Goal: Book appointment/travel/reservation

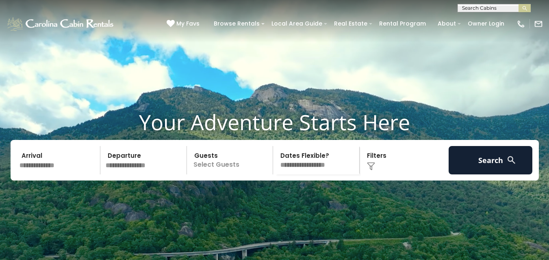
click at [62, 175] on input "text" at bounding box center [59, 160] width 84 height 28
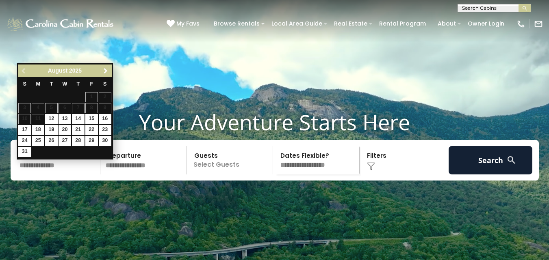
click at [105, 69] on span "Next" at bounding box center [105, 71] width 7 height 7
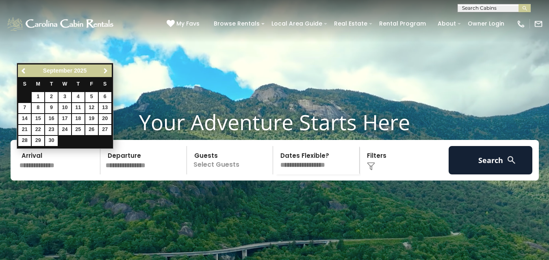
click at [105, 69] on span "Next" at bounding box center [105, 71] width 7 height 7
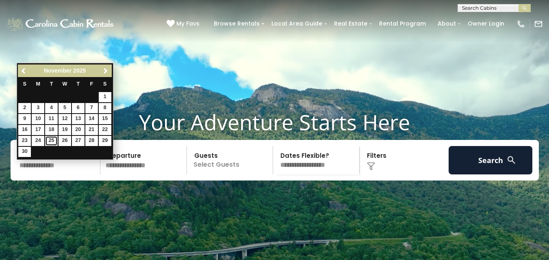
click at [53, 143] on link "25" at bounding box center [51, 141] width 13 height 10
type input "********"
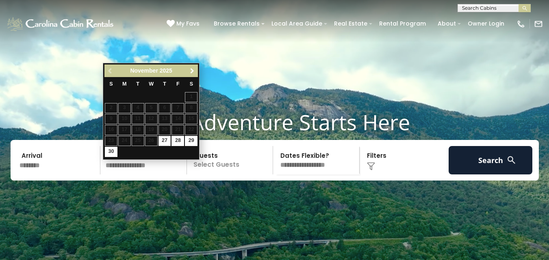
click at [192, 71] on span "Next" at bounding box center [192, 71] width 7 height 7
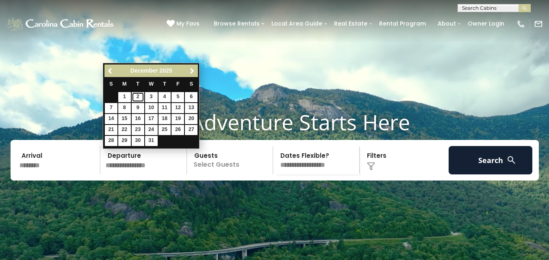
click at [135, 97] on link "2" at bounding box center [138, 97] width 13 height 10
type input "*******"
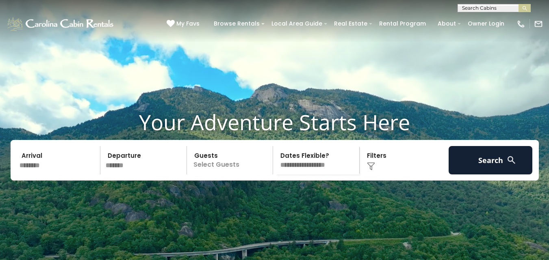
click at [29, 175] on input "********" at bounding box center [59, 160] width 84 height 28
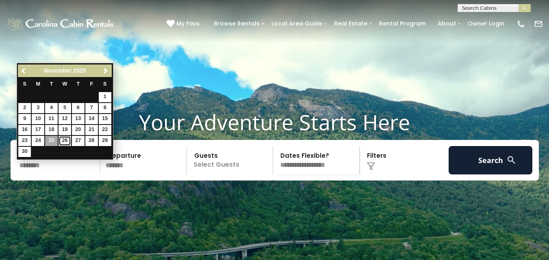
click at [64, 141] on link "26" at bounding box center [65, 141] width 13 height 10
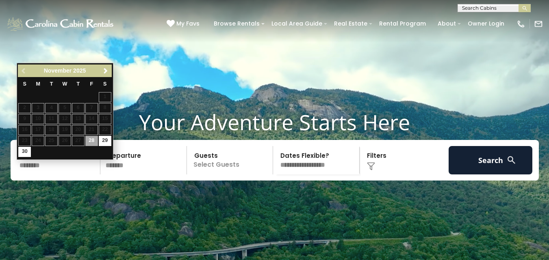
type input "********"
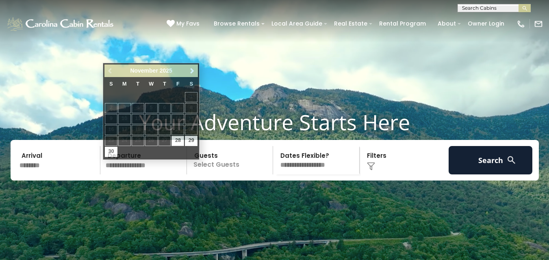
click at [176, 212] on video at bounding box center [274, 137] width 549 height 275
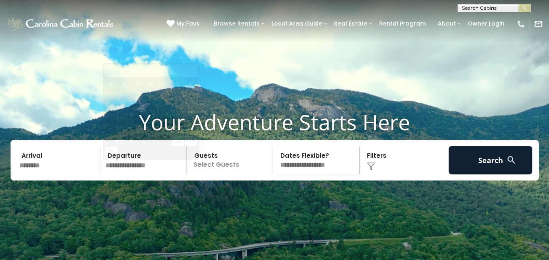
click at [141, 175] on input "text" at bounding box center [145, 160] width 84 height 28
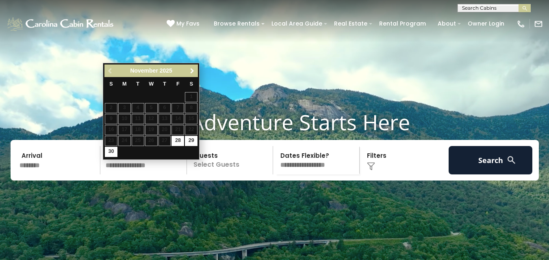
click at [191, 74] on span "Next" at bounding box center [192, 71] width 7 height 7
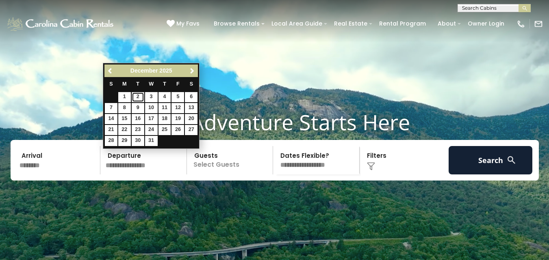
click at [137, 98] on link "2" at bounding box center [138, 97] width 13 height 10
type input "*******"
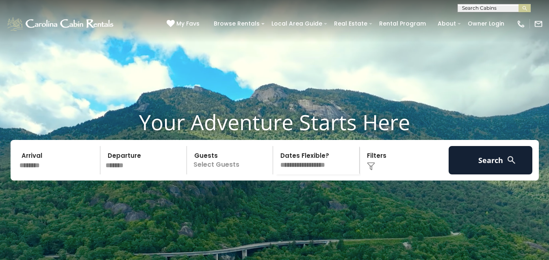
click at [221, 175] on p "Select Guests" at bounding box center [231, 160] width 84 height 28
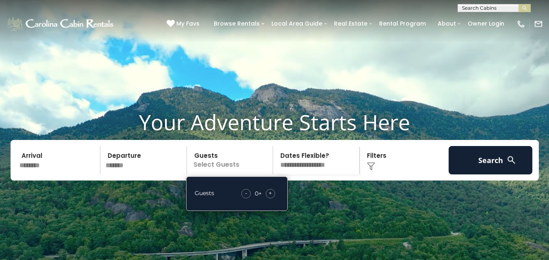
click at [274, 199] on div "+" at bounding box center [270, 193] width 9 height 9
click at [323, 175] on select "**********" at bounding box center [317, 160] width 84 height 28
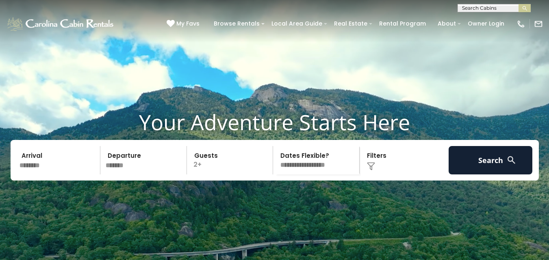
select select "*"
click at [275, 160] on select "**********" at bounding box center [317, 160] width 84 height 28
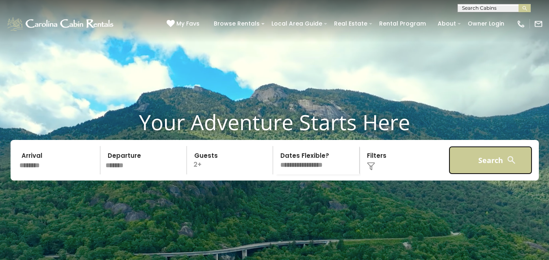
click at [474, 175] on button "Search" at bounding box center [491, 160] width 84 height 28
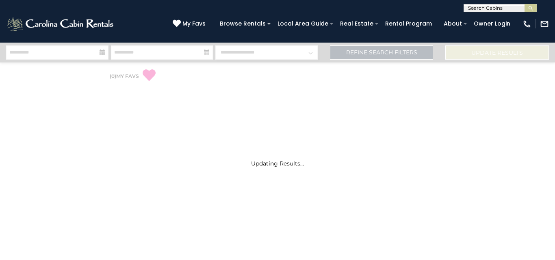
select select "*"
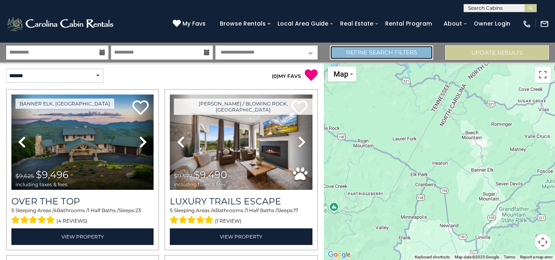
click at [366, 51] on link "Refine Search Filters" at bounding box center [382, 53] width 104 height 14
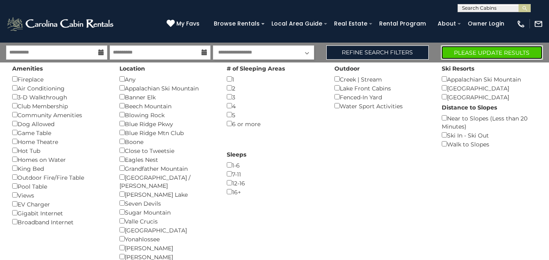
click at [490, 54] on button "Please Update Results" at bounding box center [492, 53] width 102 height 14
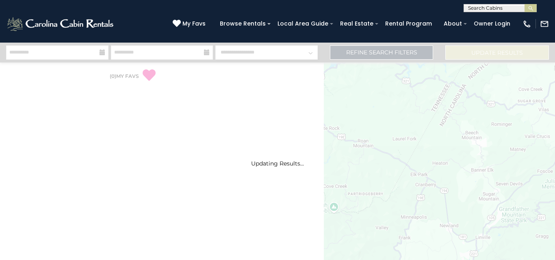
select select "*"
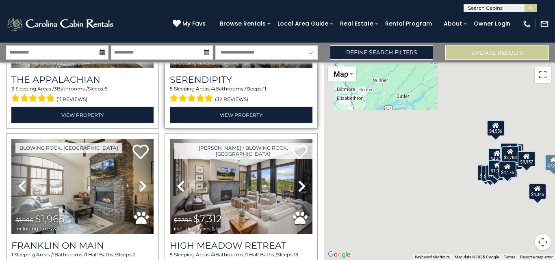
scroll to position [163, 0]
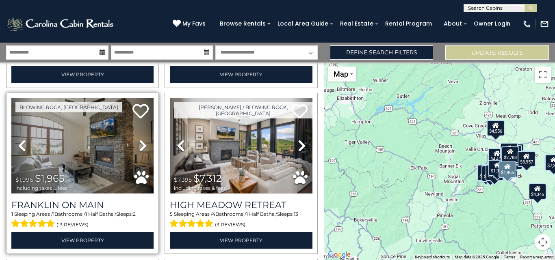
click at [139, 143] on icon at bounding box center [143, 145] width 8 height 13
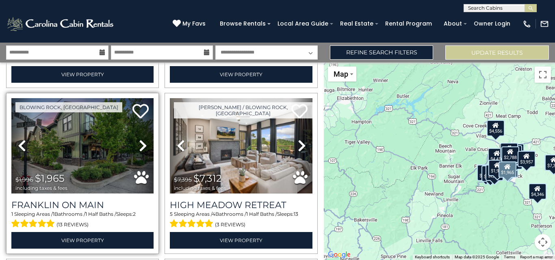
click at [139, 143] on icon at bounding box center [143, 145] width 8 height 13
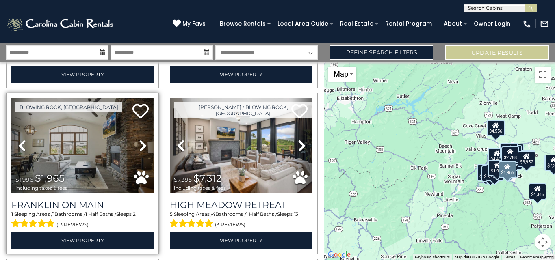
click at [139, 143] on icon at bounding box center [143, 145] width 8 height 13
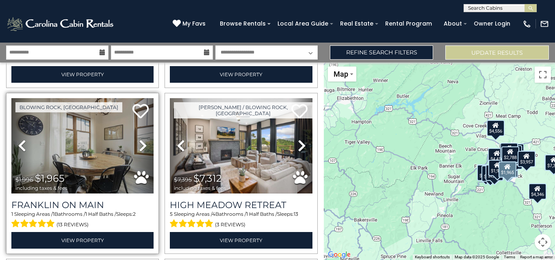
click at [139, 143] on icon at bounding box center [143, 145] width 8 height 13
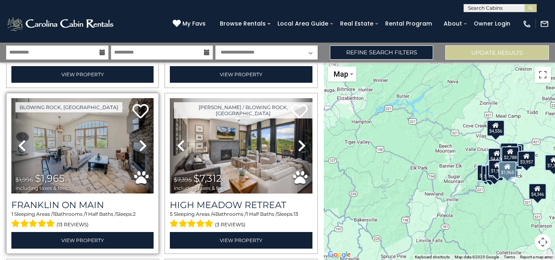
click at [139, 143] on icon at bounding box center [143, 145] width 8 height 13
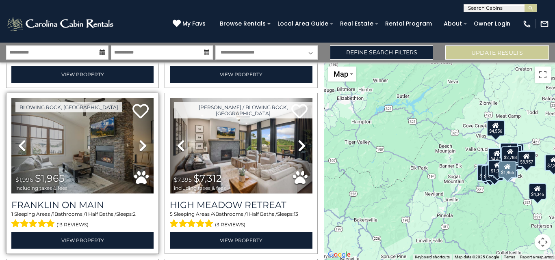
click at [139, 143] on icon at bounding box center [143, 145] width 8 height 13
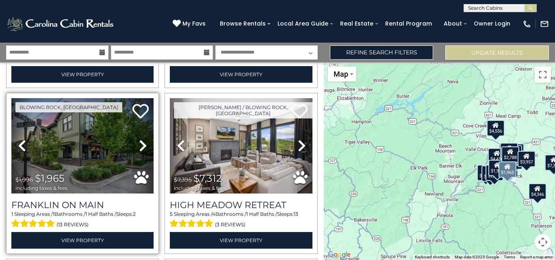
click at [139, 143] on icon at bounding box center [143, 145] width 8 height 13
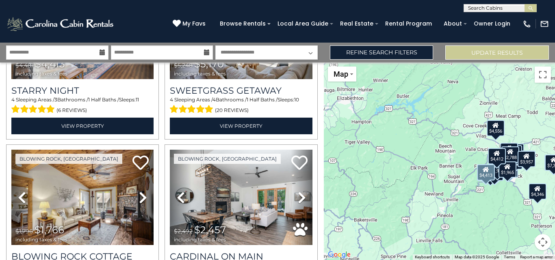
scroll to position [650, 0]
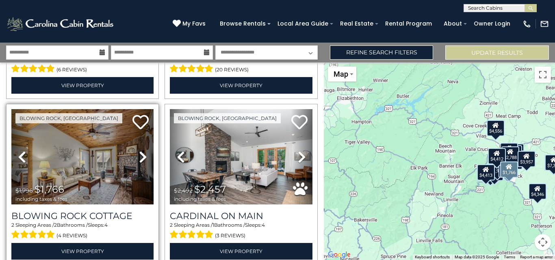
click at [139, 151] on icon at bounding box center [143, 157] width 8 height 13
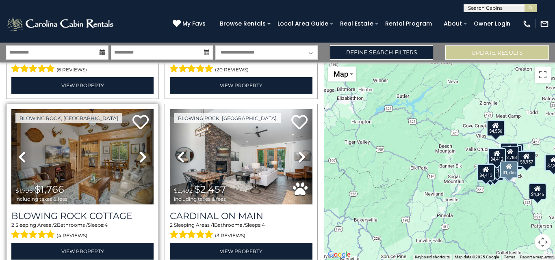
click at [139, 151] on icon at bounding box center [143, 157] width 8 height 13
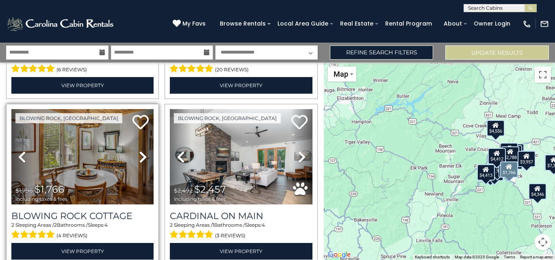
click at [139, 151] on icon at bounding box center [143, 157] width 8 height 13
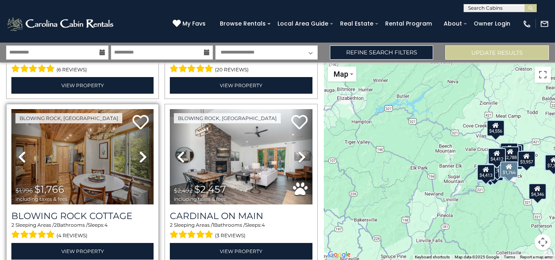
click at [139, 151] on icon at bounding box center [143, 157] width 8 height 13
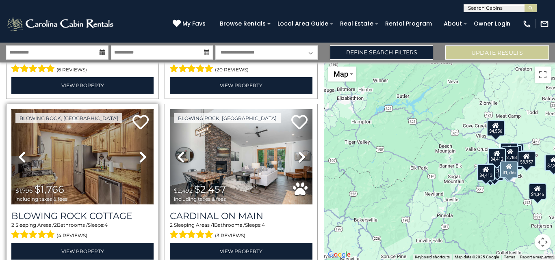
click at [95, 152] on img at bounding box center [82, 156] width 142 height 95
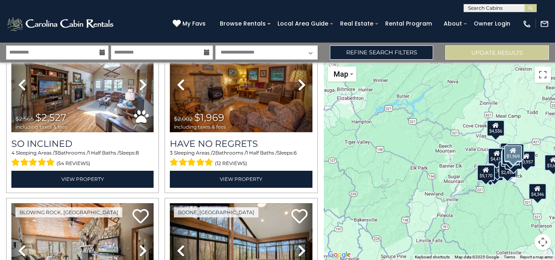
scroll to position [2113, 0]
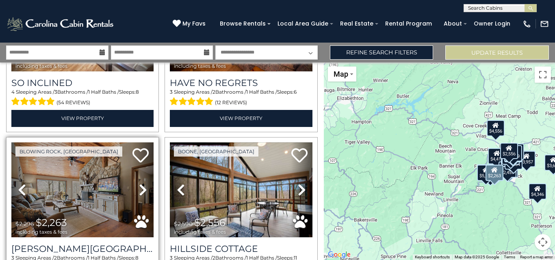
click at [140, 184] on icon at bounding box center [143, 190] width 8 height 13
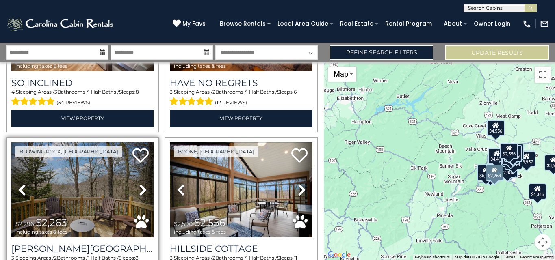
click at [140, 184] on icon at bounding box center [143, 190] width 8 height 13
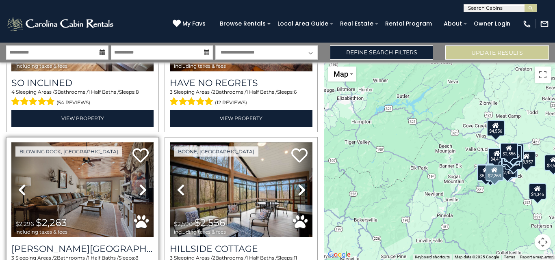
click at [140, 184] on icon at bounding box center [143, 190] width 8 height 13
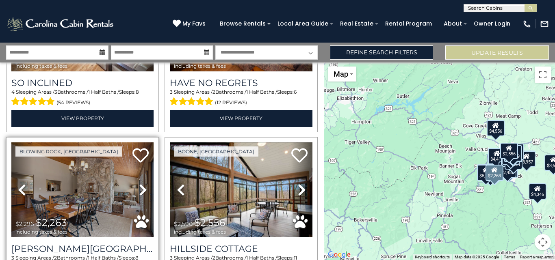
click at [140, 184] on icon at bounding box center [143, 190] width 8 height 13
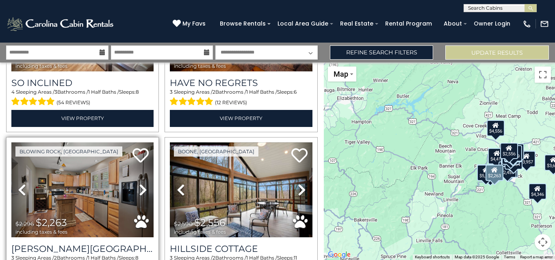
click at [140, 184] on icon at bounding box center [143, 190] width 8 height 13
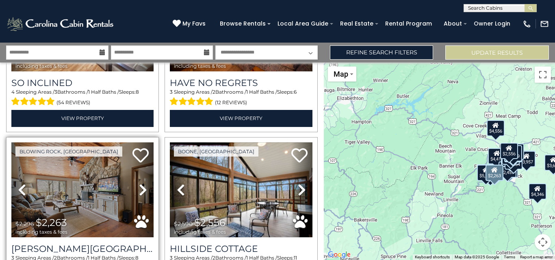
click at [140, 184] on icon at bounding box center [143, 190] width 8 height 13
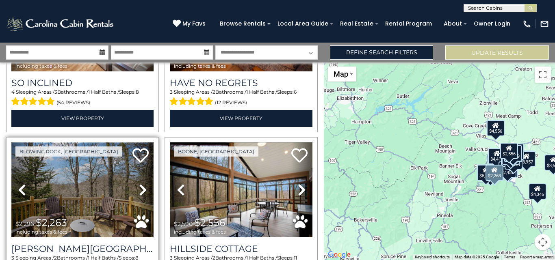
click at [77, 170] on img at bounding box center [82, 190] width 142 height 95
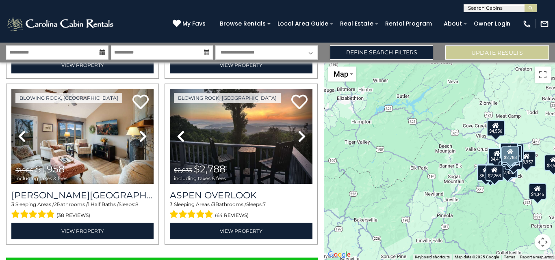
scroll to position [2346, 0]
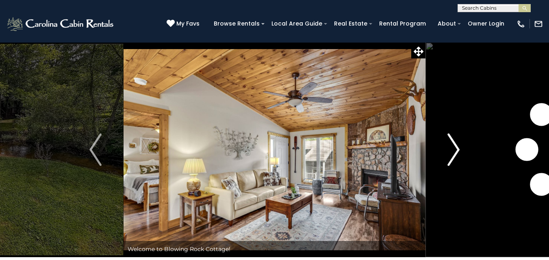
click at [457, 149] on img "Next" at bounding box center [453, 150] width 12 height 33
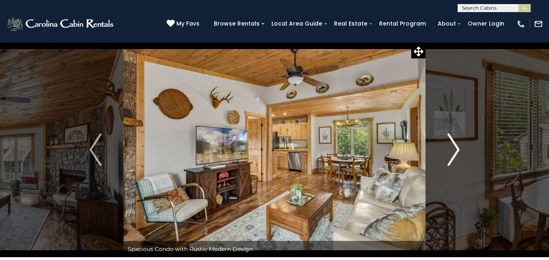
click at [457, 149] on img "Next" at bounding box center [453, 150] width 12 height 33
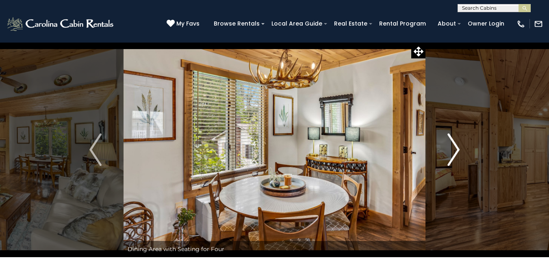
click at [457, 149] on img "Next" at bounding box center [453, 150] width 12 height 33
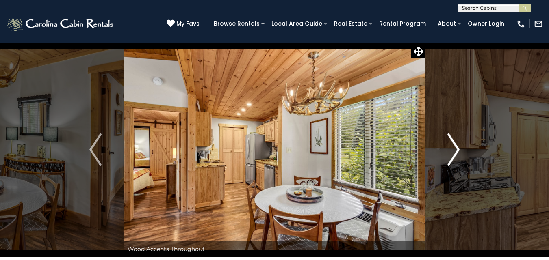
click at [457, 149] on img "Next" at bounding box center [453, 150] width 12 height 33
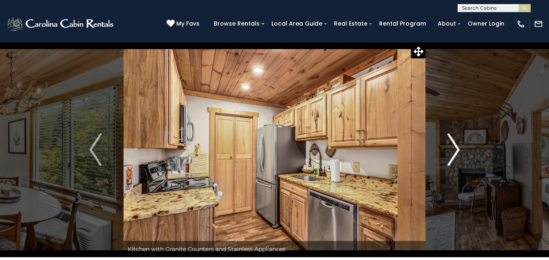
click at [457, 149] on img "Next" at bounding box center [453, 150] width 12 height 33
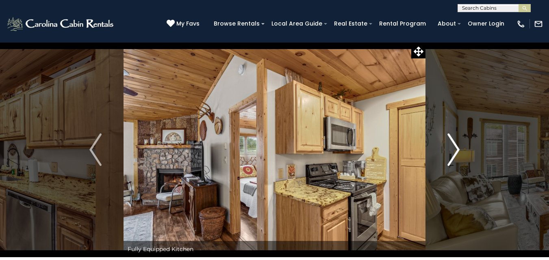
click at [457, 149] on img "Next" at bounding box center [453, 150] width 12 height 33
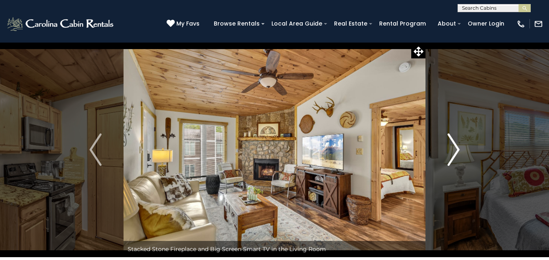
click at [457, 149] on img "Next" at bounding box center [453, 150] width 12 height 33
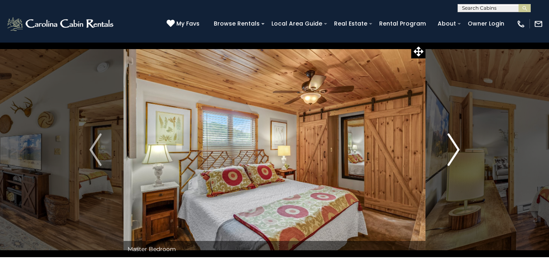
click at [457, 149] on img "Next" at bounding box center [453, 150] width 12 height 33
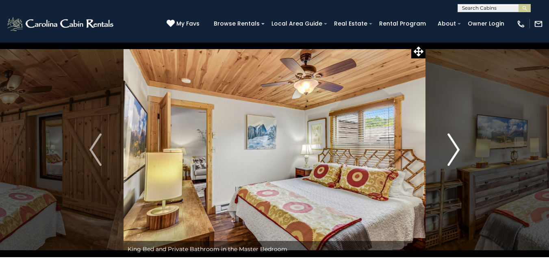
click at [457, 149] on img "Next" at bounding box center [453, 150] width 12 height 33
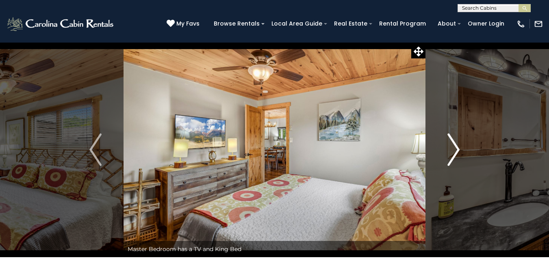
click at [457, 149] on img "Next" at bounding box center [453, 150] width 12 height 33
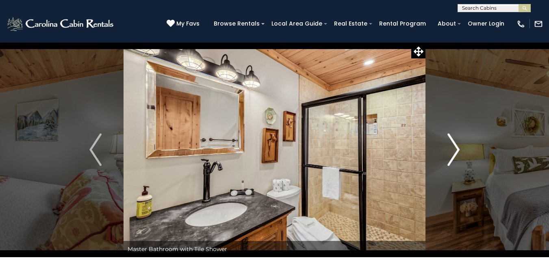
click at [457, 149] on img "Next" at bounding box center [453, 150] width 12 height 33
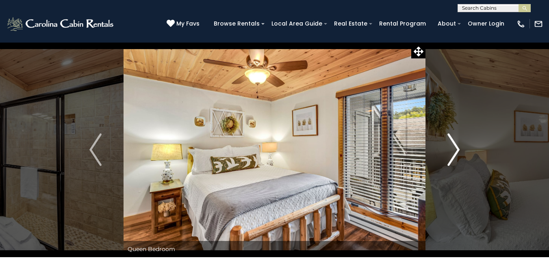
click at [457, 149] on img "Next" at bounding box center [453, 150] width 12 height 33
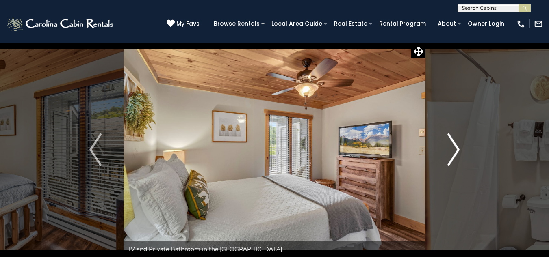
click at [457, 149] on img "Next" at bounding box center [453, 150] width 12 height 33
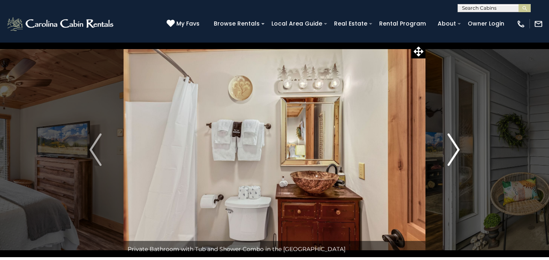
click at [457, 149] on img "Next" at bounding box center [453, 150] width 12 height 33
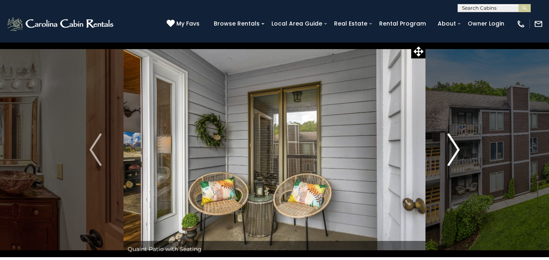
click at [457, 149] on img "Next" at bounding box center [453, 150] width 12 height 33
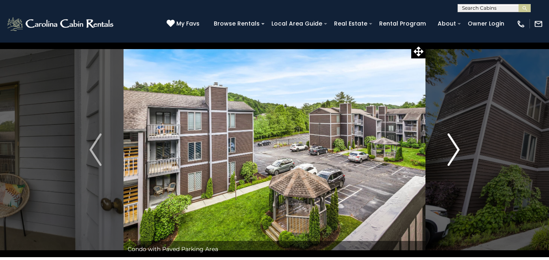
click at [457, 149] on img "Next" at bounding box center [453, 150] width 12 height 33
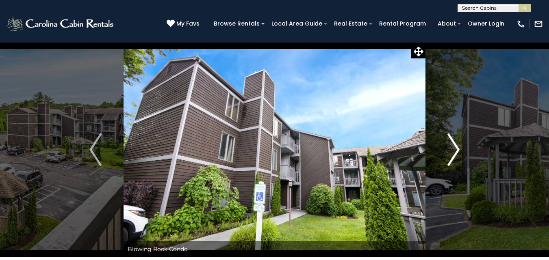
click at [457, 149] on img "Next" at bounding box center [453, 150] width 12 height 33
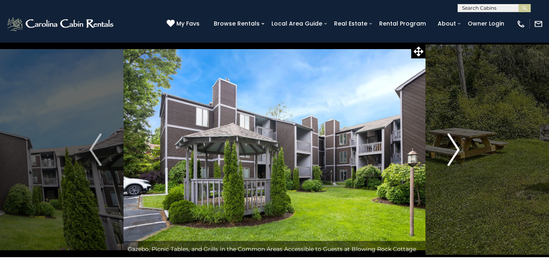
click at [457, 149] on img "Next" at bounding box center [453, 150] width 12 height 33
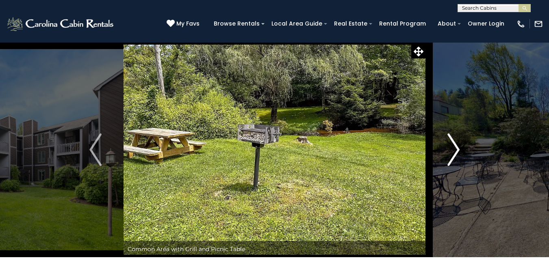
click at [457, 149] on img "Next" at bounding box center [453, 150] width 12 height 33
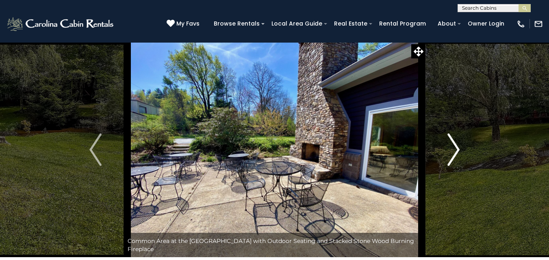
click at [457, 149] on img "Next" at bounding box center [453, 150] width 12 height 33
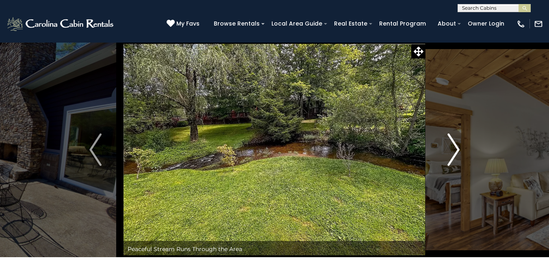
click at [457, 149] on img "Next" at bounding box center [453, 150] width 12 height 33
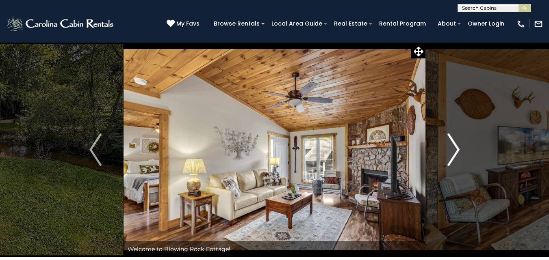
click at [457, 149] on img "Next" at bounding box center [453, 150] width 12 height 33
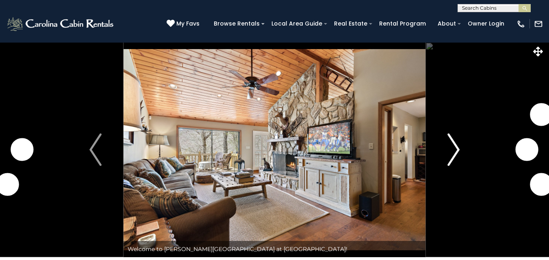
click at [456, 150] on img "Next" at bounding box center [453, 150] width 12 height 33
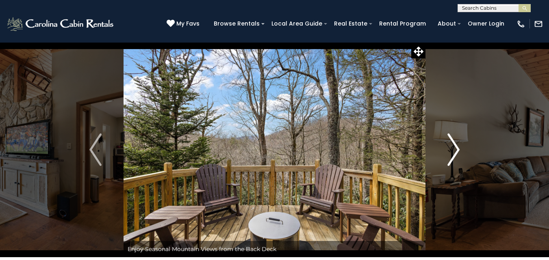
click at [453, 149] on img "Next" at bounding box center [453, 150] width 12 height 33
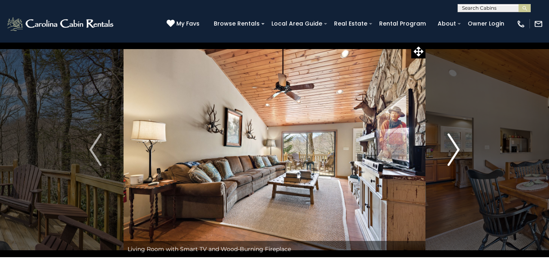
click at [453, 149] on img "Next" at bounding box center [453, 150] width 12 height 33
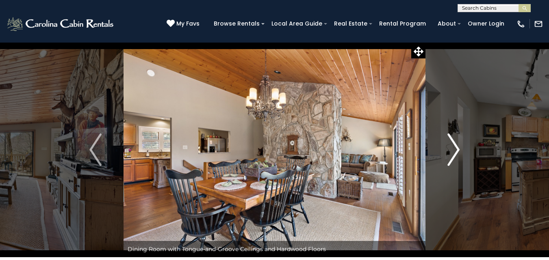
click at [453, 149] on img "Next" at bounding box center [453, 150] width 12 height 33
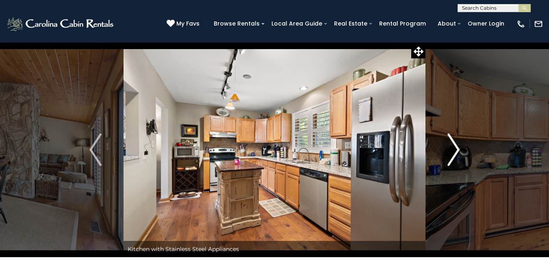
click at [453, 149] on img "Next" at bounding box center [453, 150] width 12 height 33
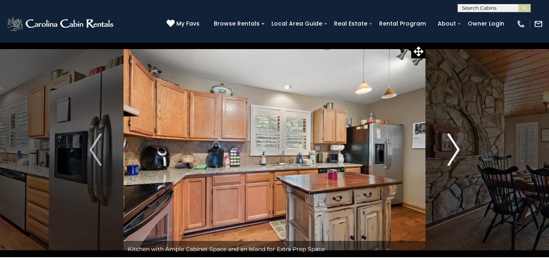
click at [453, 149] on img "Next" at bounding box center [453, 150] width 12 height 33
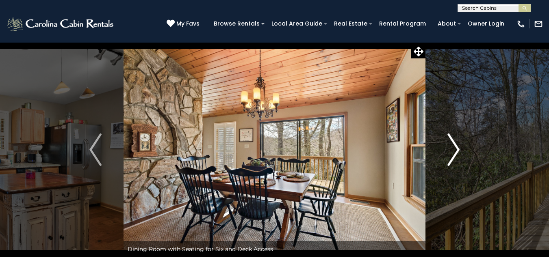
click at [453, 149] on img "Next" at bounding box center [453, 150] width 12 height 33
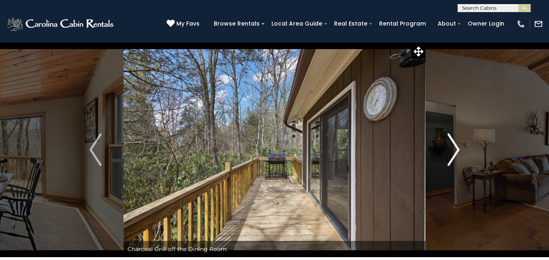
click at [453, 149] on img "Next" at bounding box center [453, 150] width 12 height 33
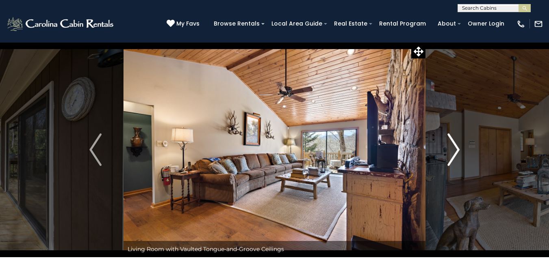
click at [453, 149] on img "Next" at bounding box center [453, 150] width 12 height 33
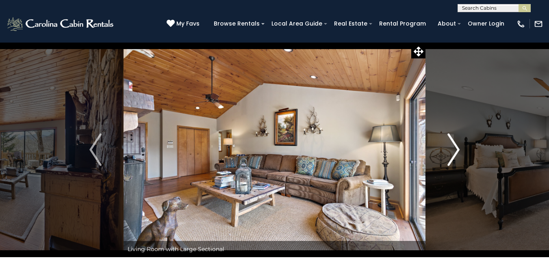
click at [453, 149] on img "Next" at bounding box center [453, 150] width 12 height 33
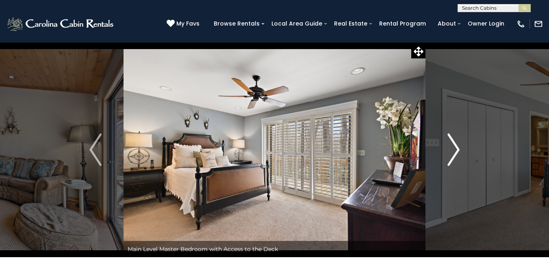
click at [453, 149] on img "Next" at bounding box center [453, 150] width 12 height 33
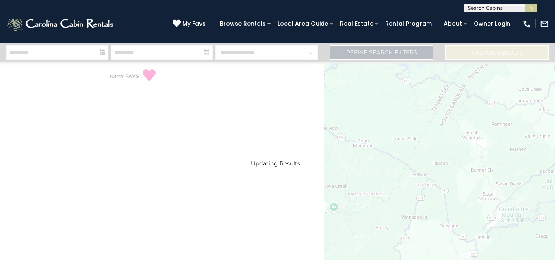
select select "*"
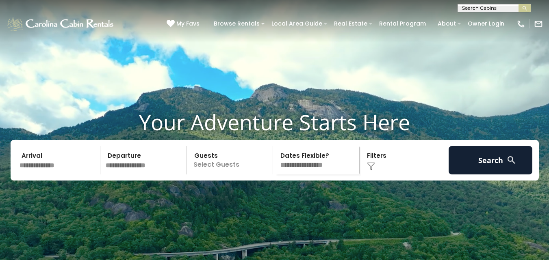
select select "*"
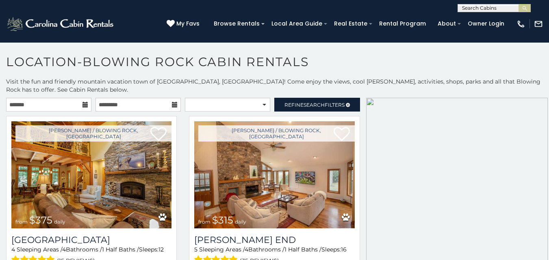
click at [56, 63] on h1 "Location-Blowing Rock Cabin Rentals" at bounding box center [274, 65] width 549 height 23
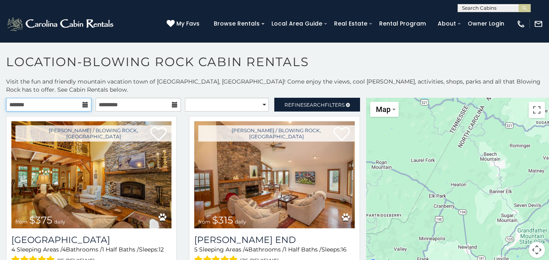
click at [66, 103] on input "text" at bounding box center [48, 105] width 85 height 14
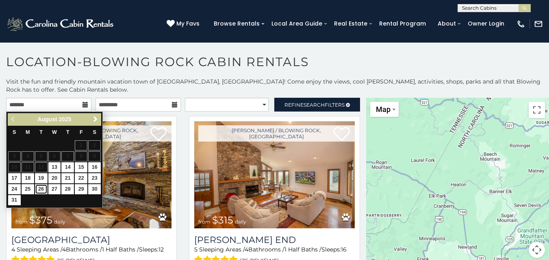
click at [43, 189] on link "26" at bounding box center [41, 189] width 13 height 10
type input "**********"
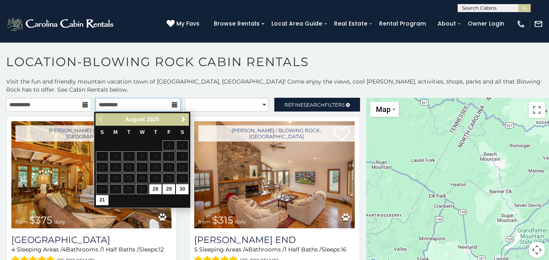
click at [128, 102] on input "text" at bounding box center [137, 105] width 85 height 14
click at [180, 119] on span "Next" at bounding box center [183, 119] width 7 height 7
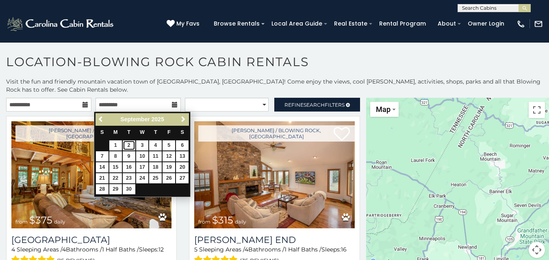
click at [126, 145] on link "2" at bounding box center [129, 146] width 13 height 10
type input "**********"
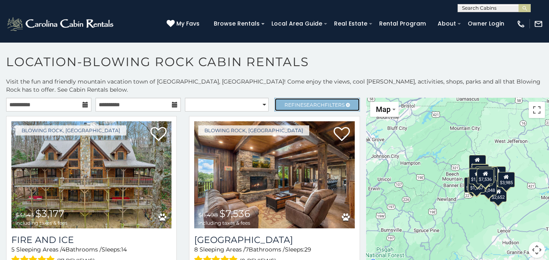
click at [317, 108] on span "Search" at bounding box center [313, 105] width 21 height 6
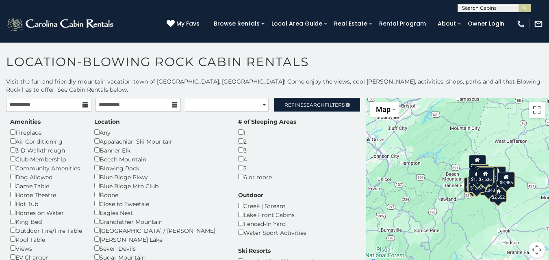
click at [238, 160] on div "4" at bounding box center [267, 159] width 58 height 9
